Goal: Transaction & Acquisition: Purchase product/service

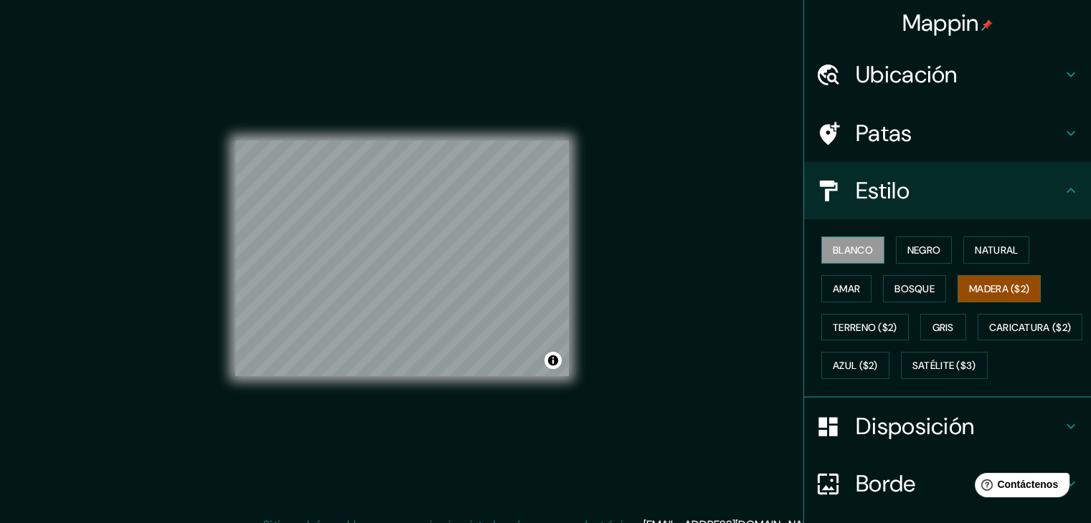
click at [821, 252] on button "Blanco" at bounding box center [852, 250] width 63 height 27
click at [915, 247] on font "Negro" at bounding box center [924, 250] width 34 height 13
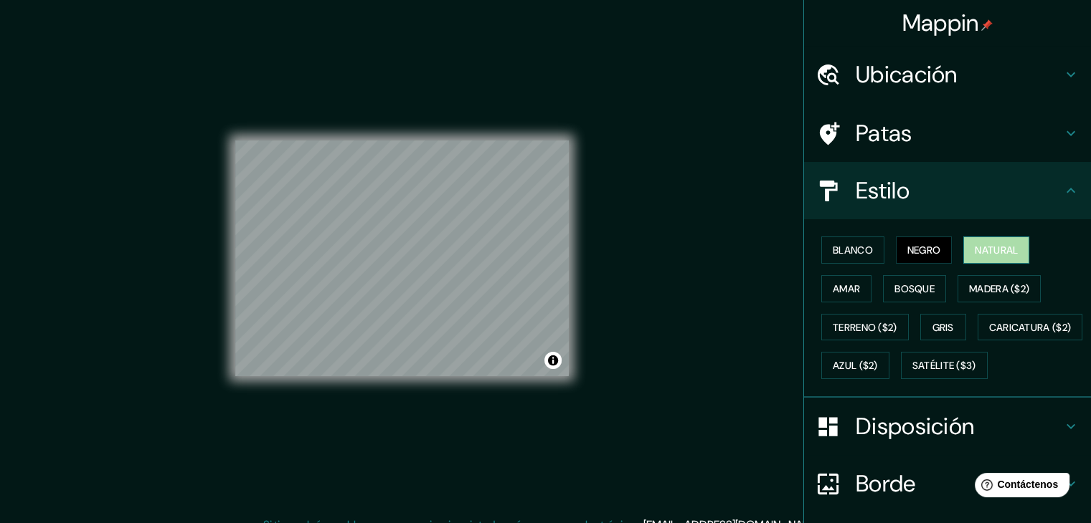
click at [1010, 244] on font "Natural" at bounding box center [996, 250] width 43 height 13
click at [843, 256] on font "Blanco" at bounding box center [853, 250] width 40 height 19
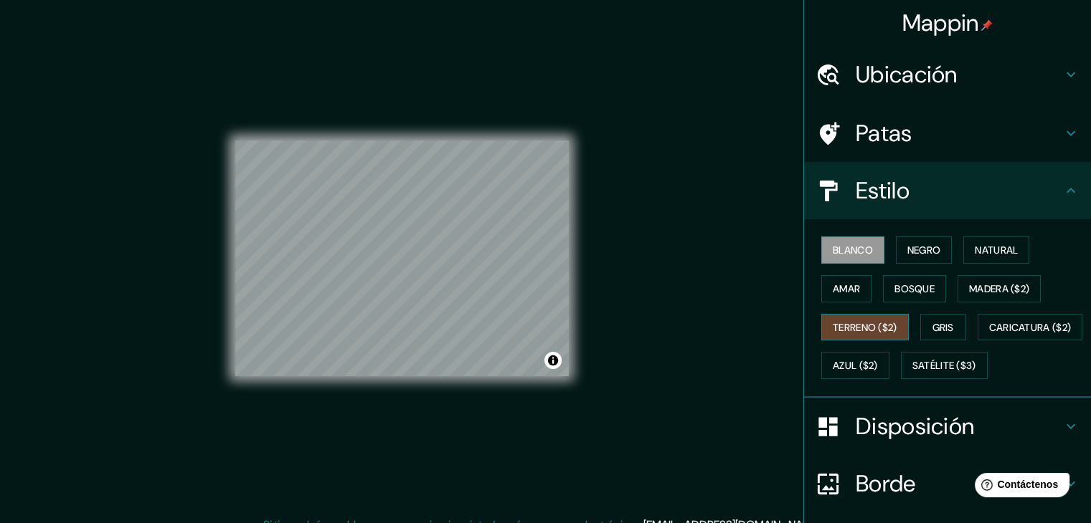
click at [853, 321] on font "Terreno ($2)" at bounding box center [865, 327] width 65 height 13
click at [989, 334] on font "Caricatura ($2)" at bounding box center [1030, 327] width 82 height 13
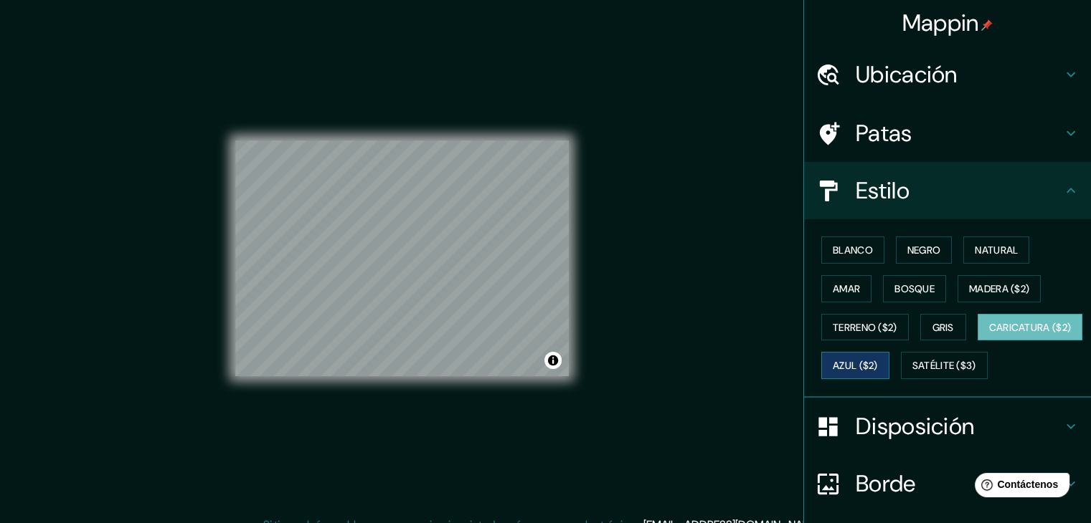
click at [878, 368] on font "Azul ($2)" at bounding box center [855, 366] width 45 height 13
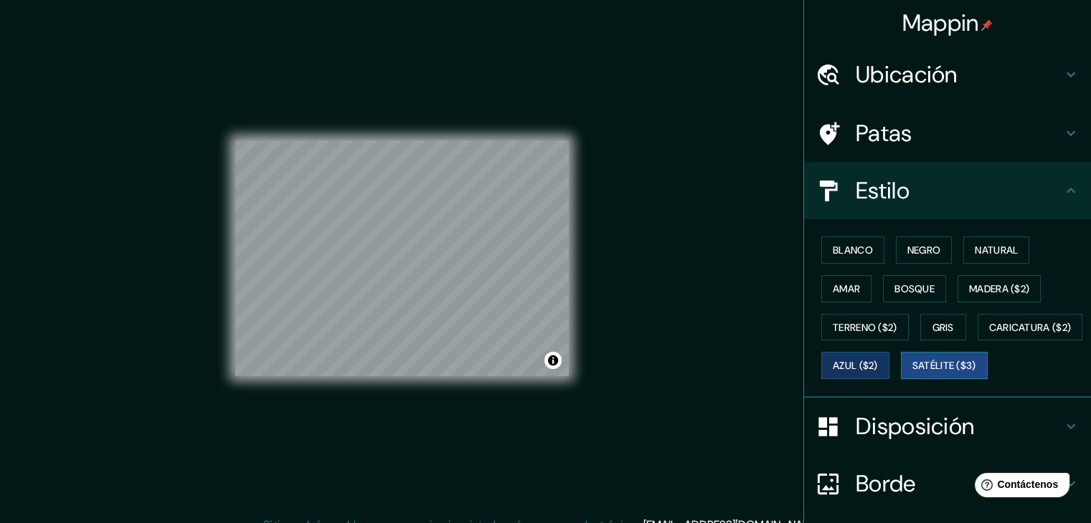
click at [912, 373] on font "Satélite ($3)" at bounding box center [944, 366] width 64 height 13
click at [837, 249] on font "Blanco" at bounding box center [853, 250] width 40 height 13
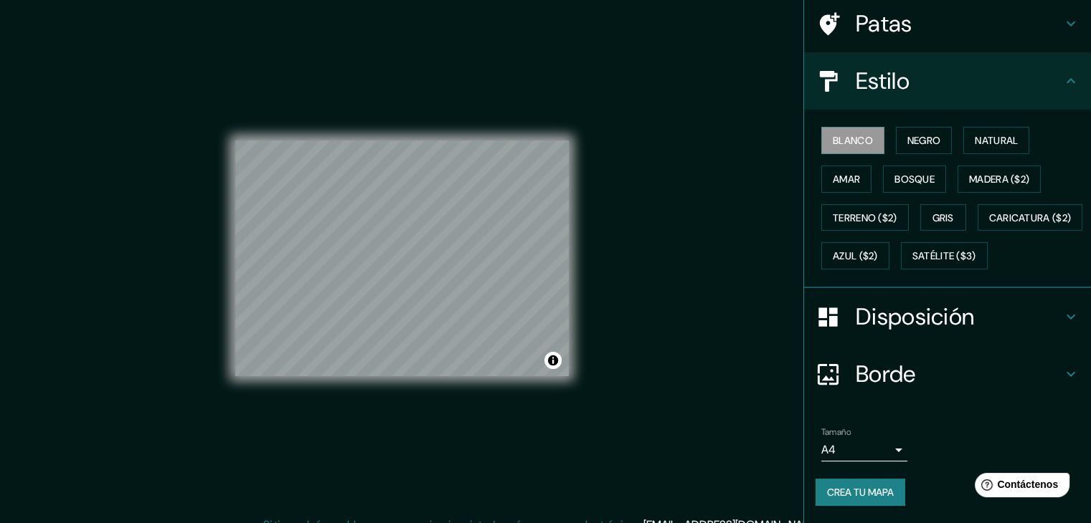
click at [899, 361] on font "Borde" at bounding box center [885, 374] width 60 height 30
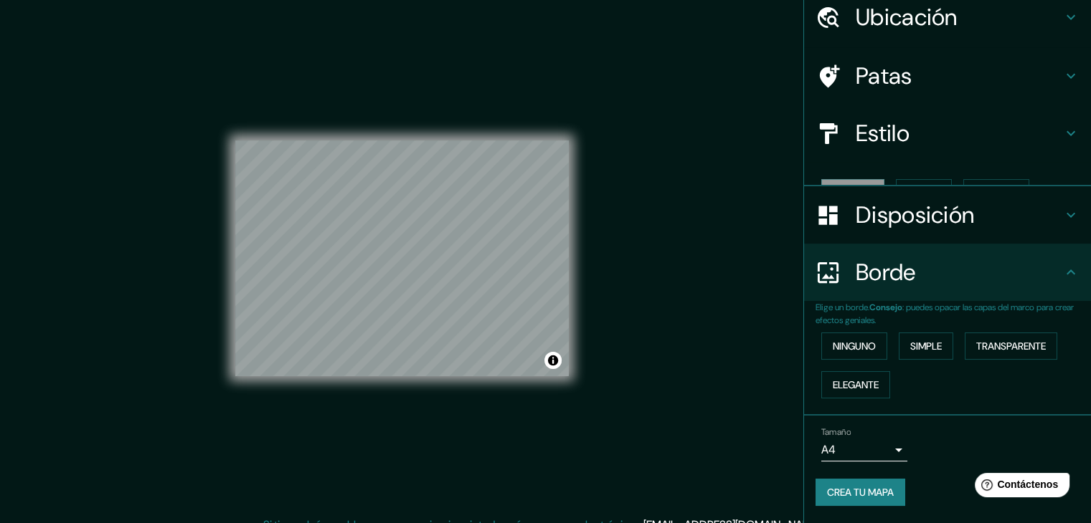
scroll to position [32, 0]
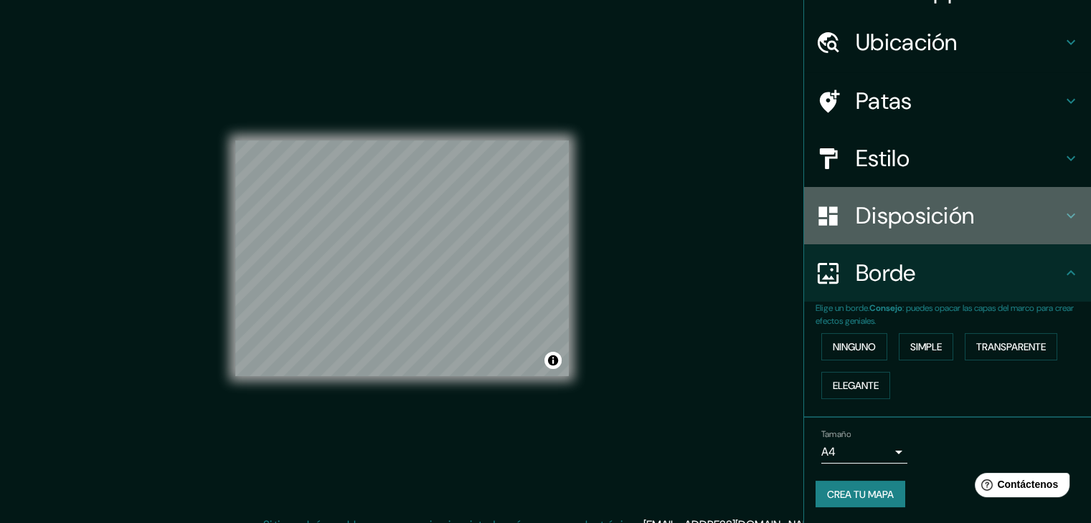
click at [896, 207] on font "Disposición" at bounding box center [914, 216] width 118 height 30
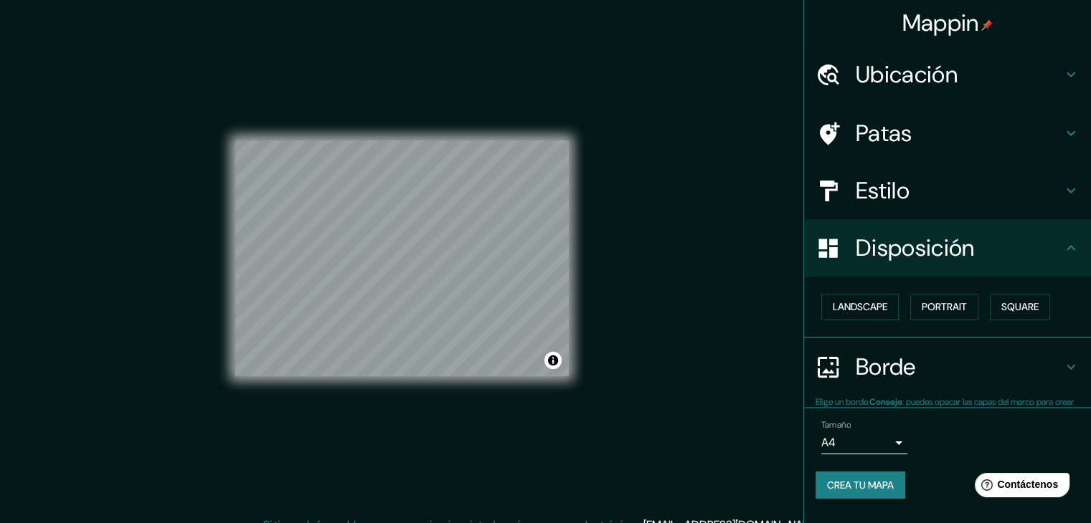
scroll to position [0, 0]
click at [944, 305] on font "Retrato" at bounding box center [924, 307] width 42 height 13
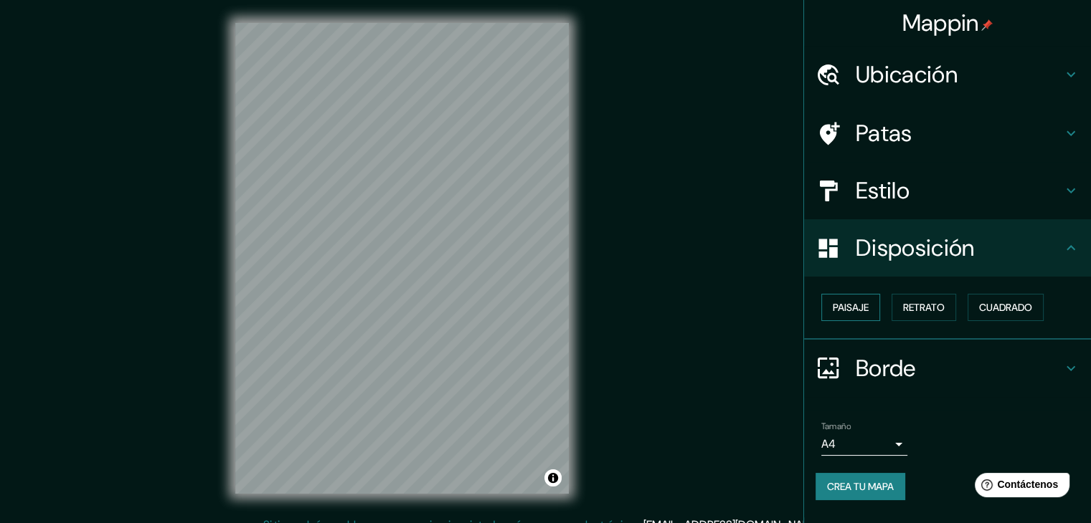
click at [876, 306] on button "Paisaje" at bounding box center [850, 307] width 59 height 27
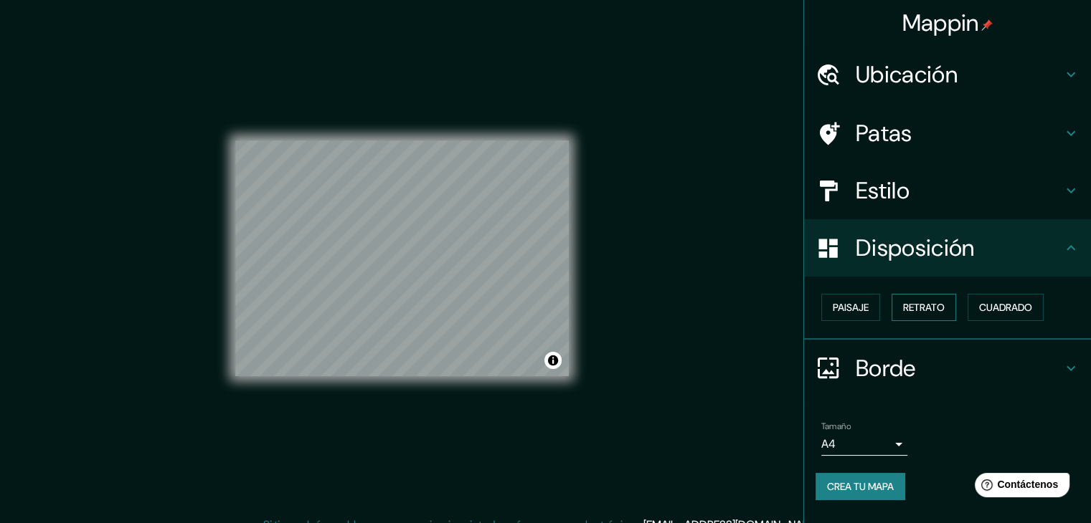
click at [938, 303] on font "Retrato" at bounding box center [924, 307] width 42 height 13
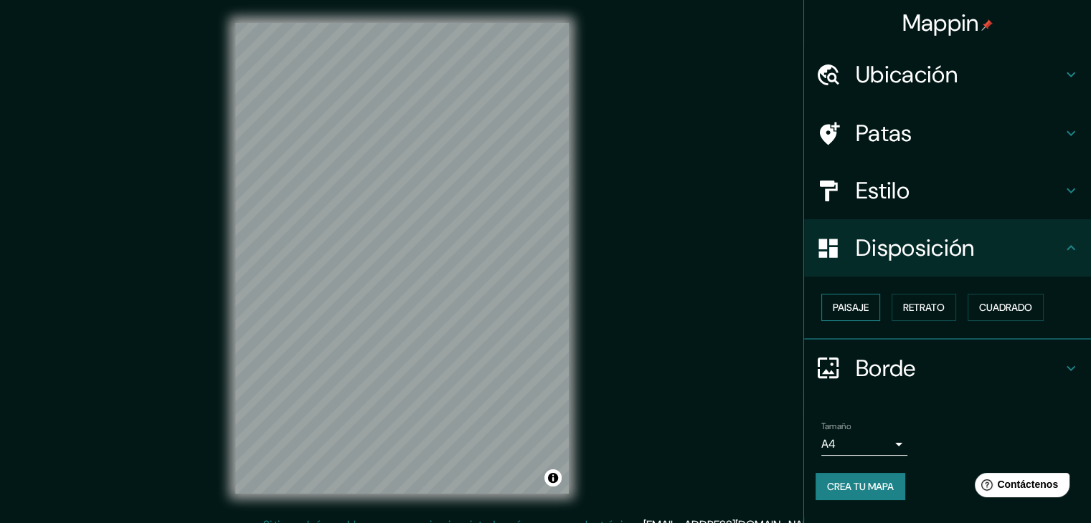
click at [869, 300] on button "Paisaje" at bounding box center [850, 307] width 59 height 27
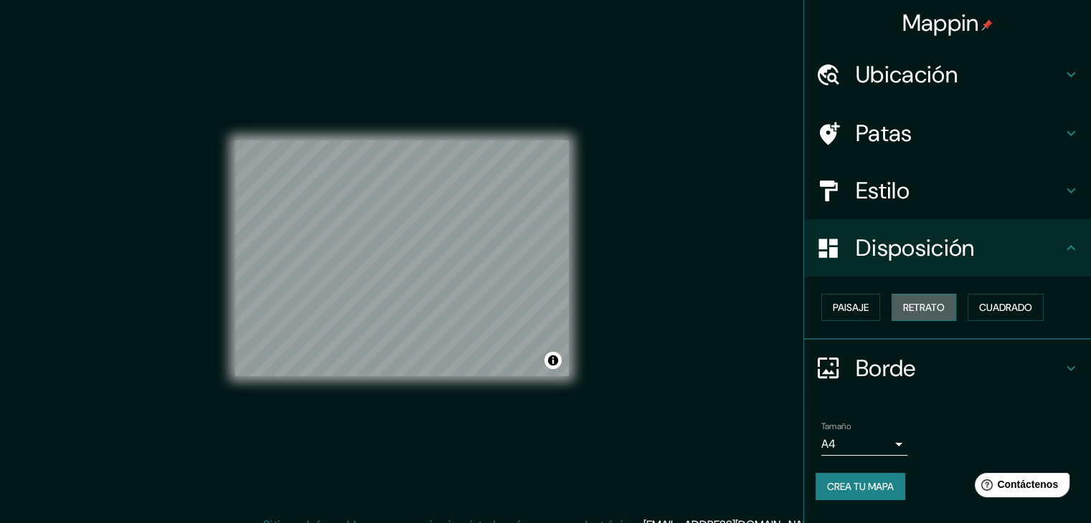
click at [941, 302] on font "Retrato" at bounding box center [924, 307] width 42 height 13
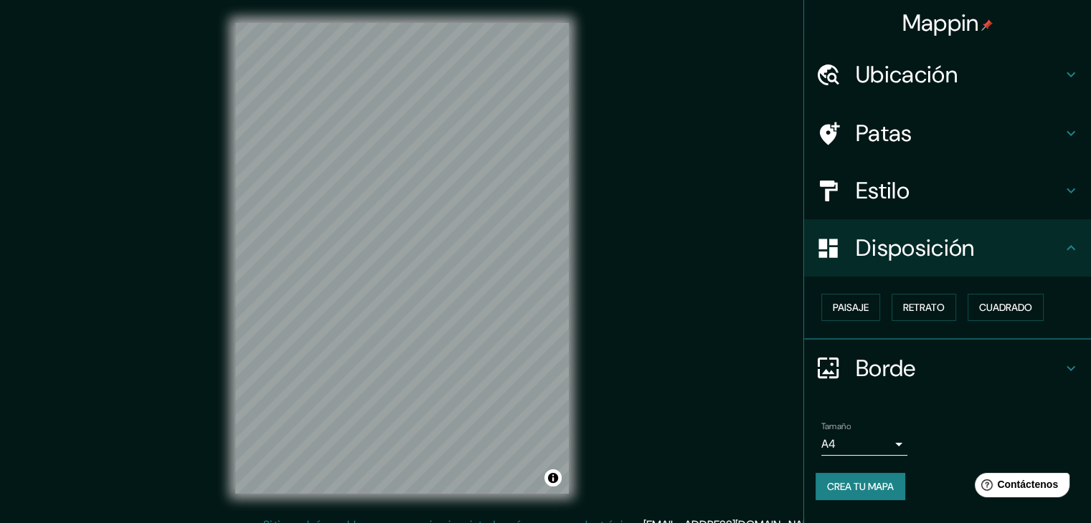
click at [889, 194] on font "Estilo" at bounding box center [882, 191] width 54 height 30
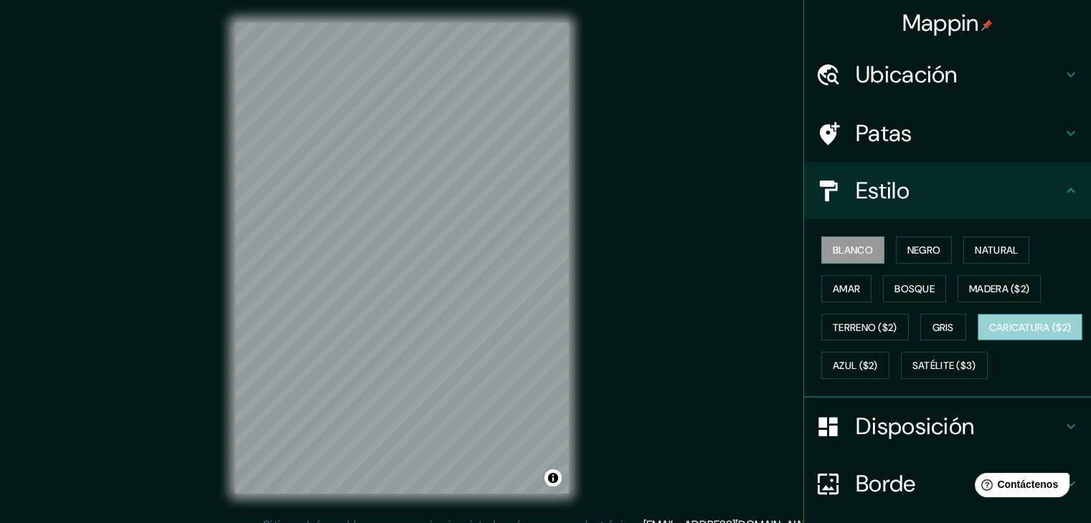
click at [989, 334] on font "Caricatura ($2)" at bounding box center [1030, 327] width 82 height 13
click at [843, 249] on font "Blanco" at bounding box center [853, 250] width 40 height 13
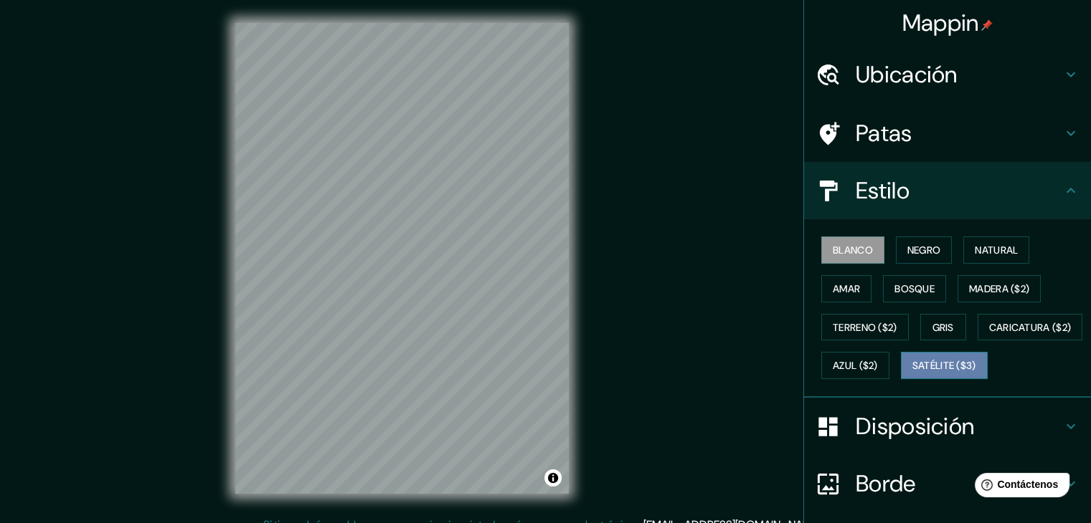
click at [912, 373] on font "Satélite ($3)" at bounding box center [944, 366] width 64 height 13
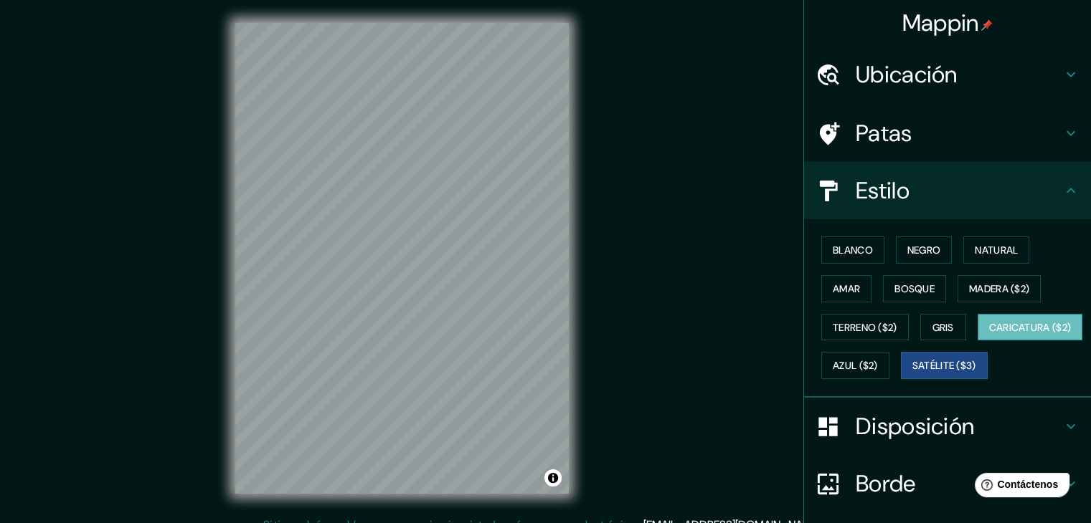
click at [989, 334] on font "Caricatura ($2)" at bounding box center [1030, 327] width 82 height 13
